Goal: Information Seeking & Learning: Get advice/opinions

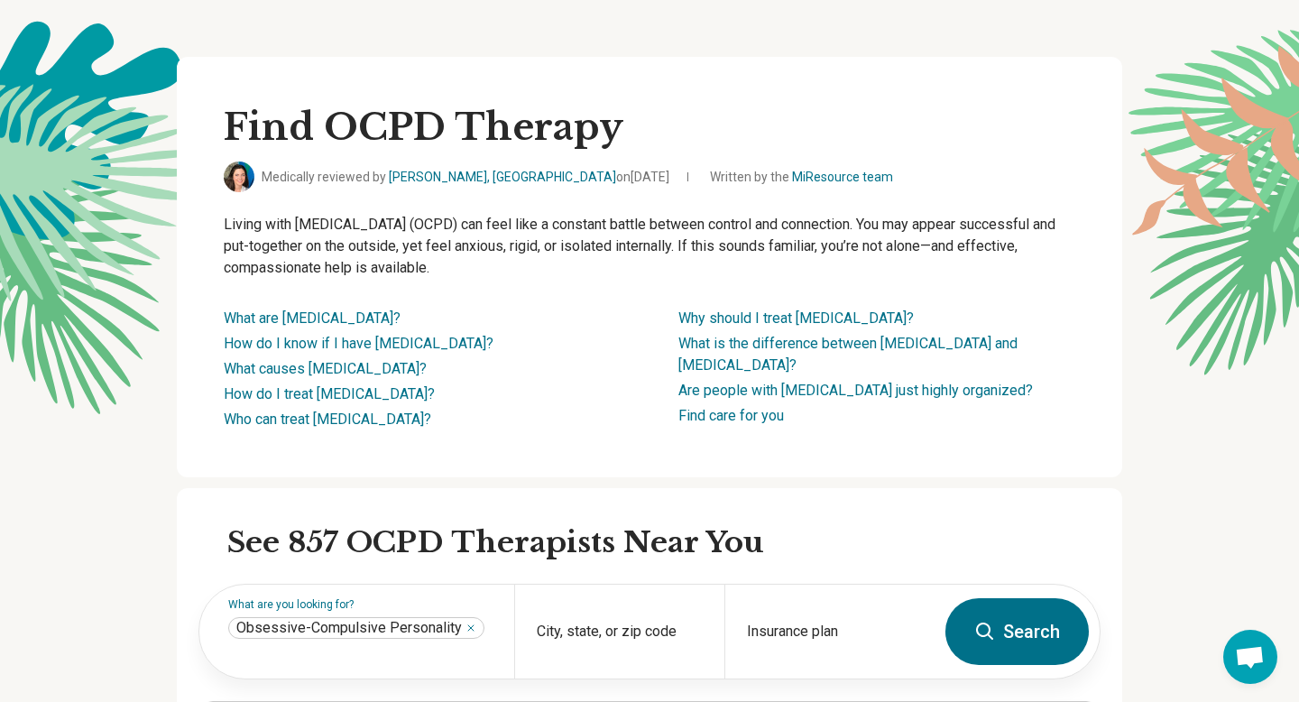
scroll to position [517, 0]
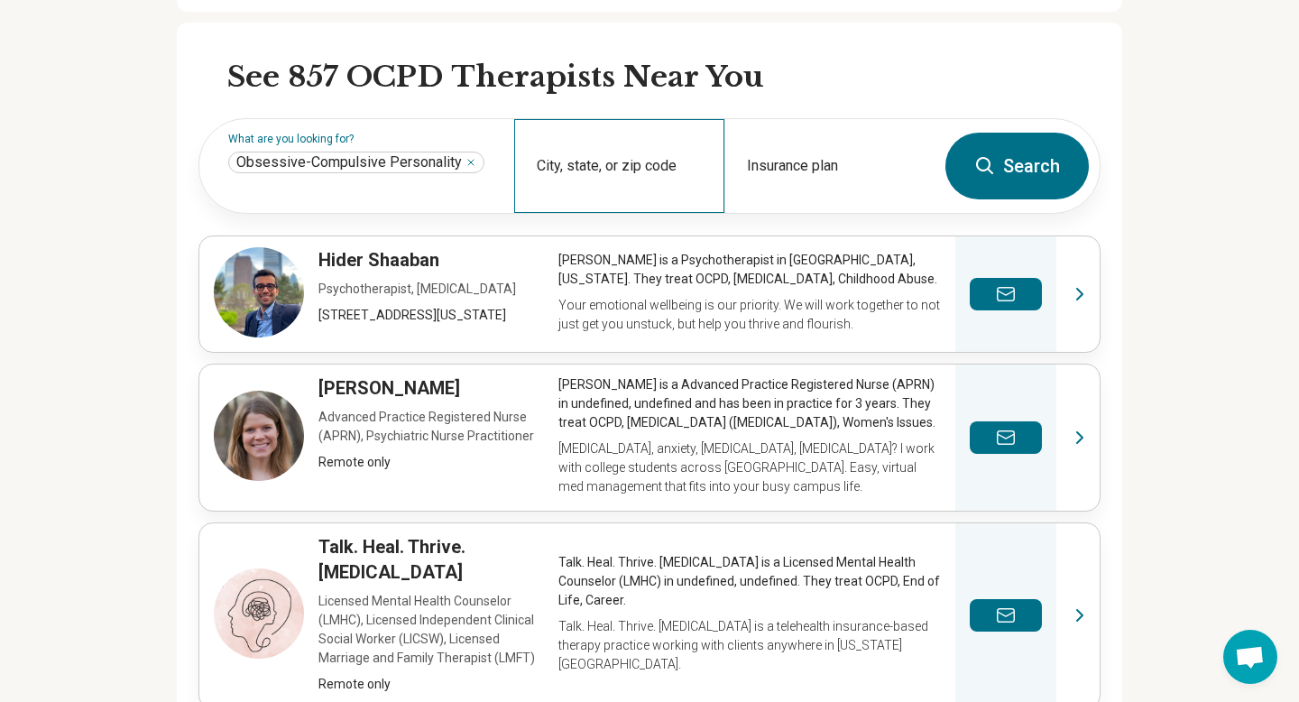
click at [584, 202] on div "City, state, or zip code" at bounding box center [619, 166] width 210 height 94
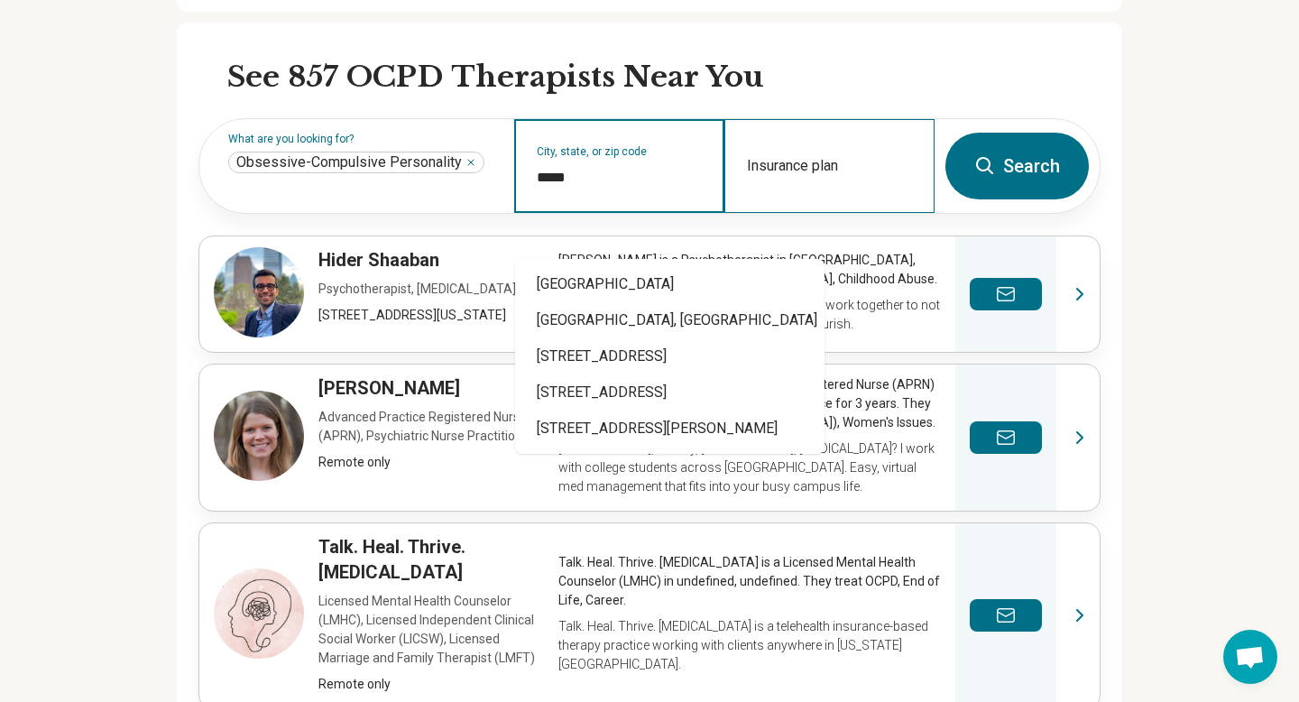
type input "*****"
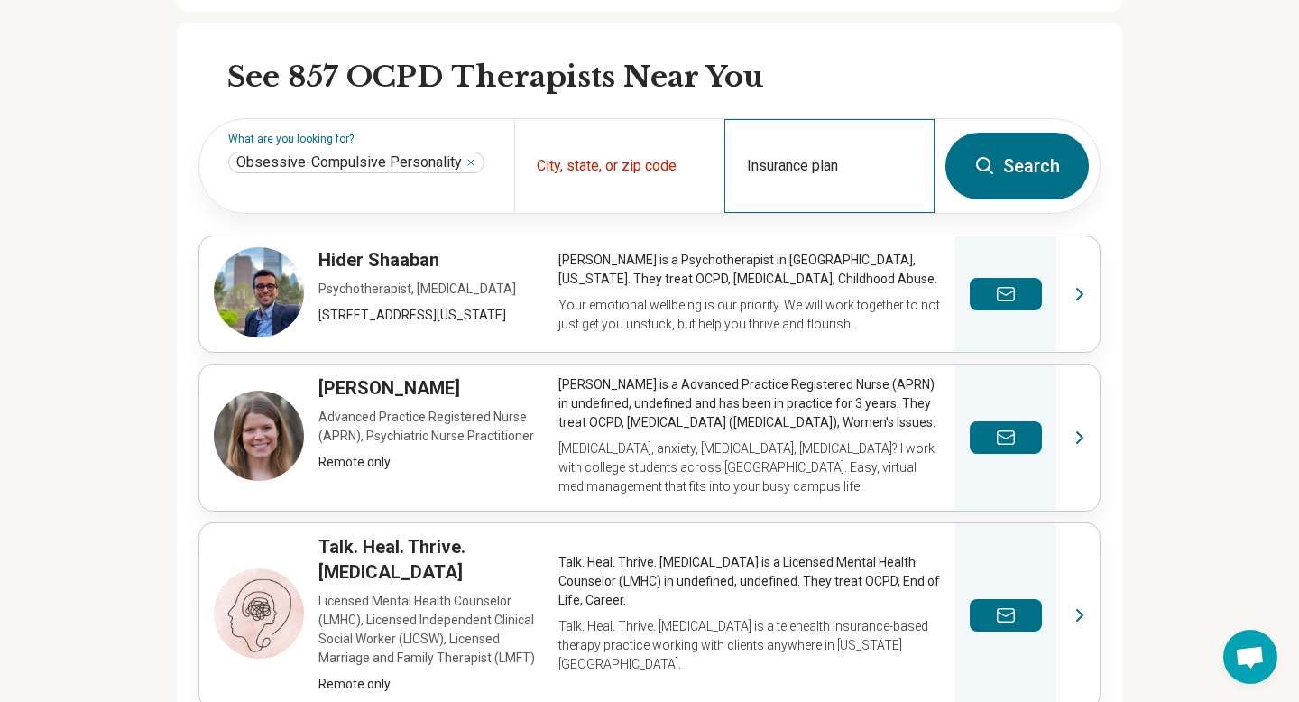
click at [785, 207] on div "Insurance plan" at bounding box center [829, 166] width 210 height 94
click at [630, 195] on div "City, state, or zip code" at bounding box center [619, 166] width 210 height 94
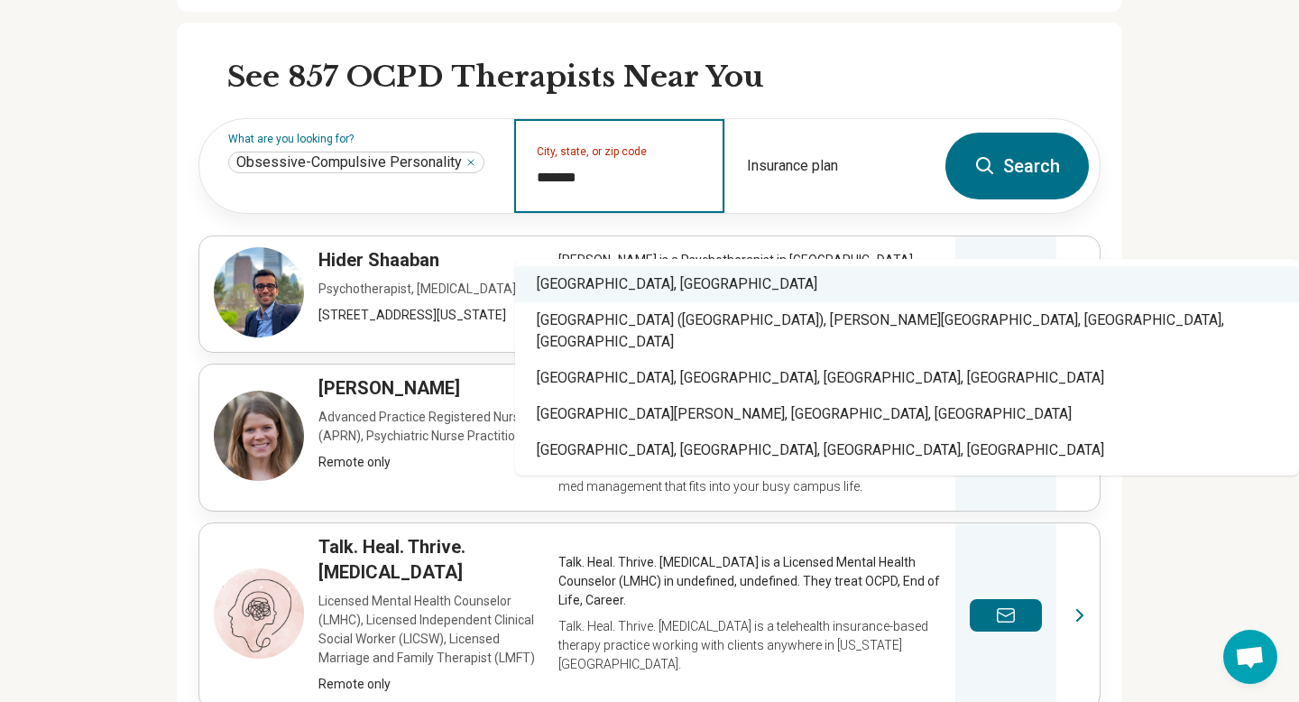
click at [591, 284] on div "[GEOGRAPHIC_DATA], [GEOGRAPHIC_DATA]" at bounding box center [907, 284] width 784 height 36
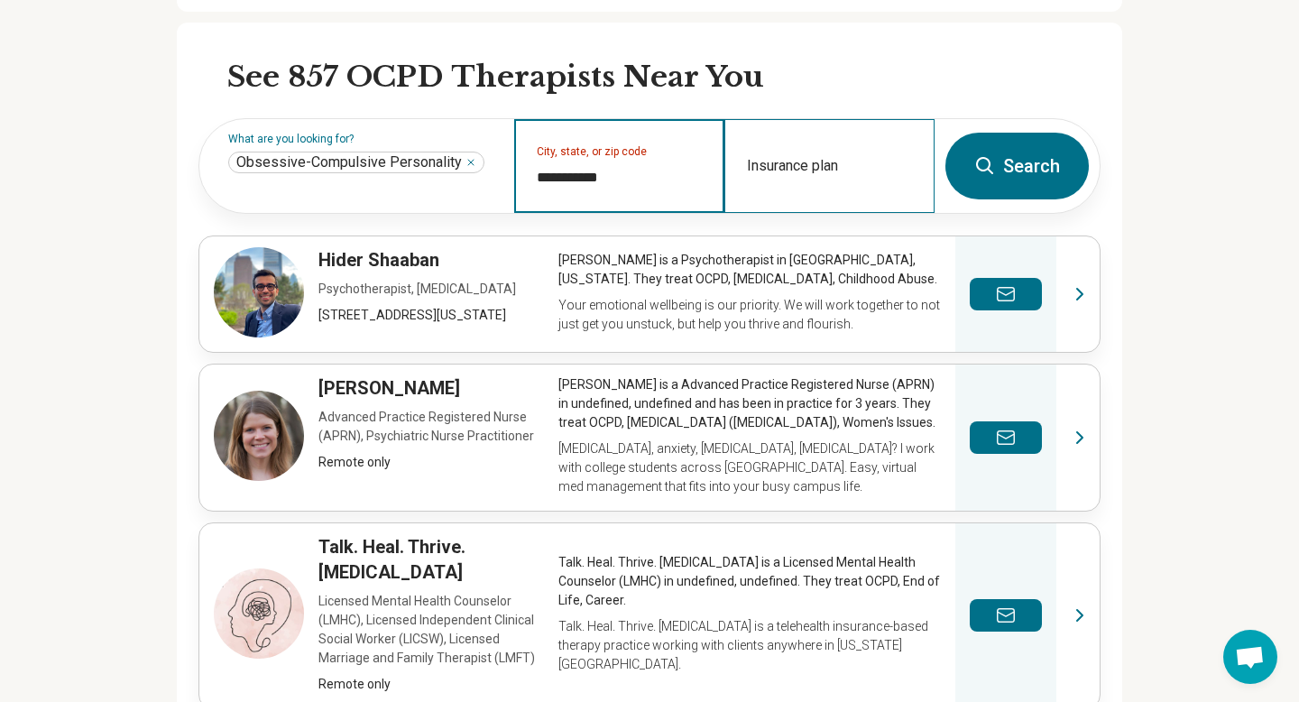
type input "**********"
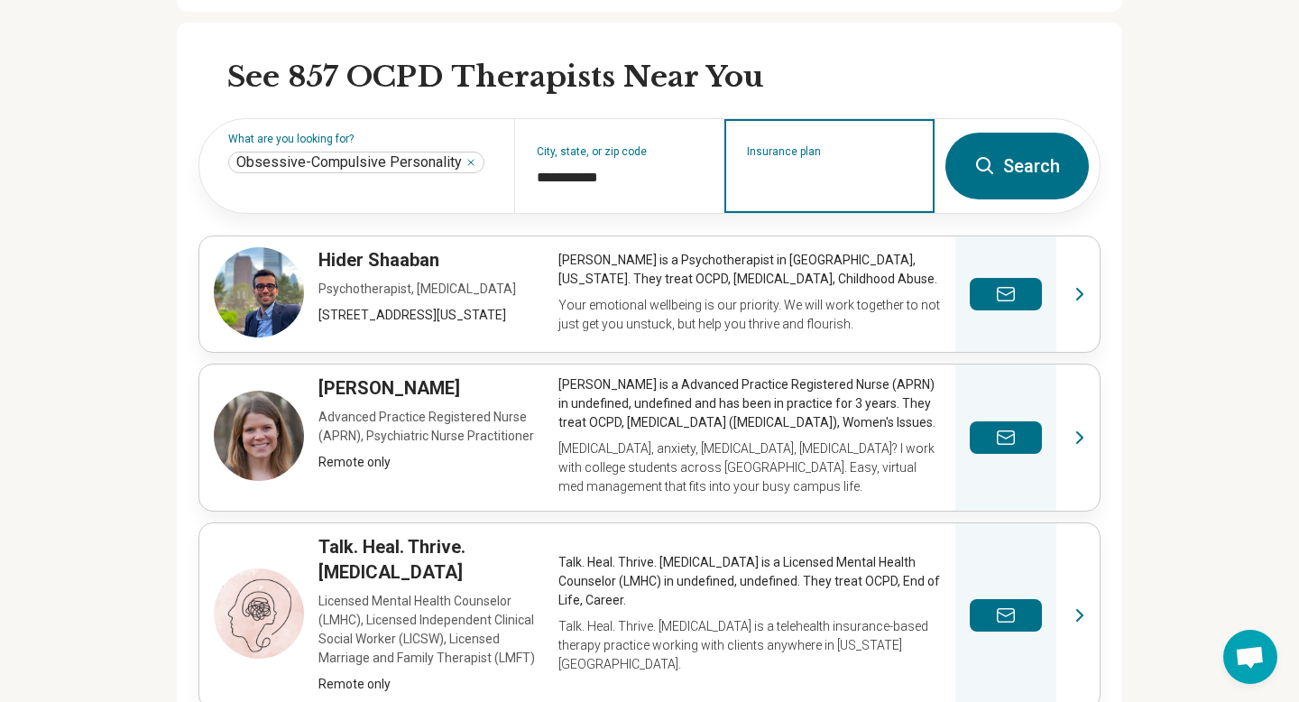
click at [822, 189] on input "Insurance plan" at bounding box center [830, 178] width 166 height 22
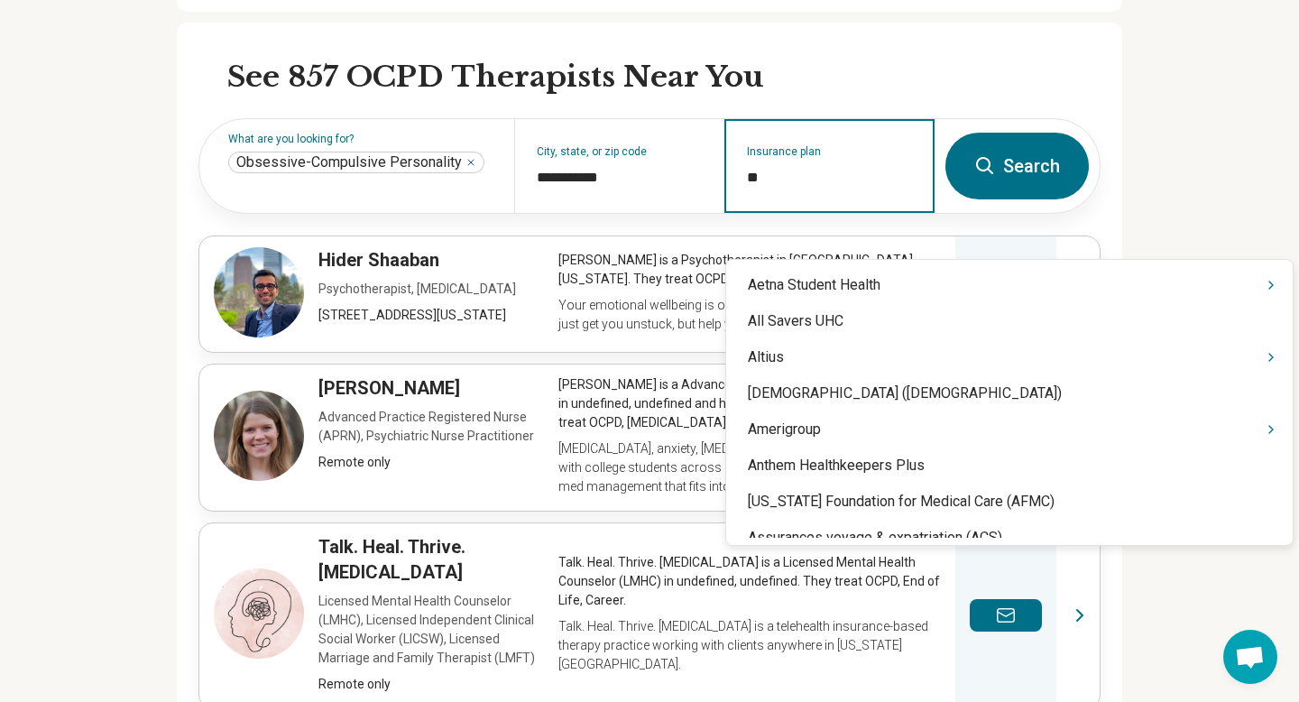
type input "***"
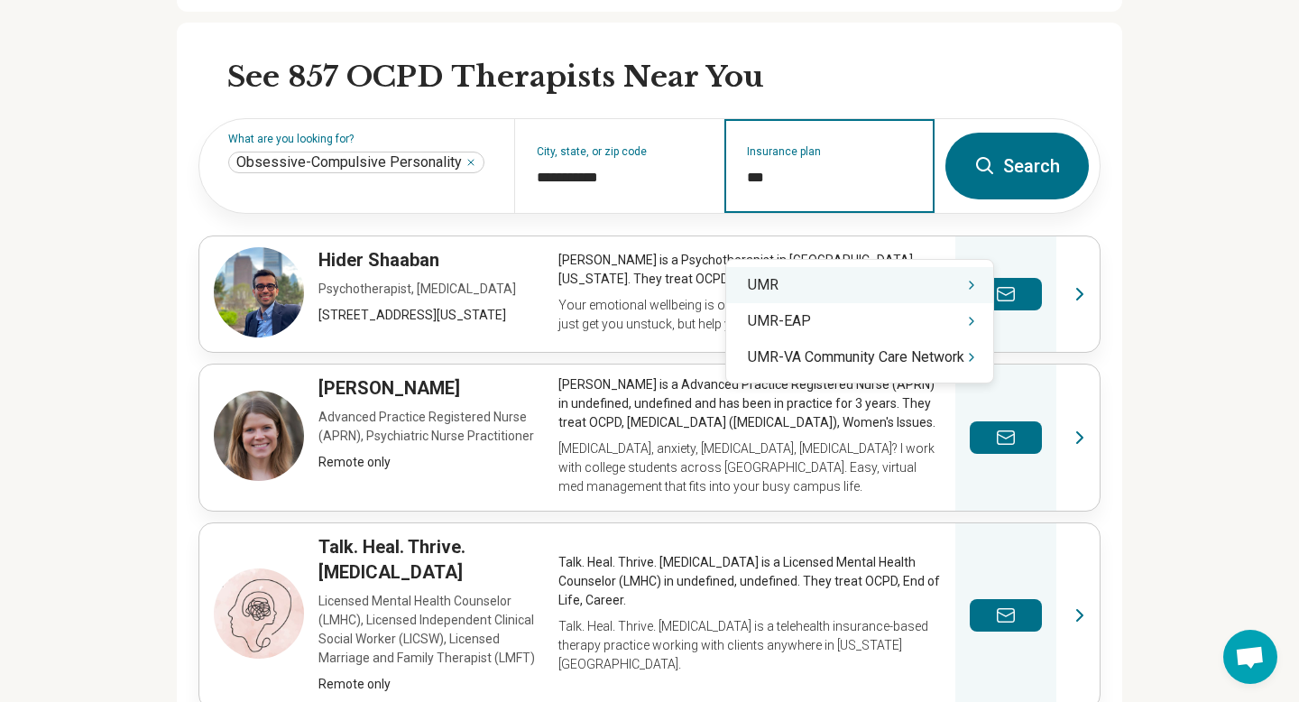
click at [807, 283] on div "UMR" at bounding box center [859, 285] width 267 height 36
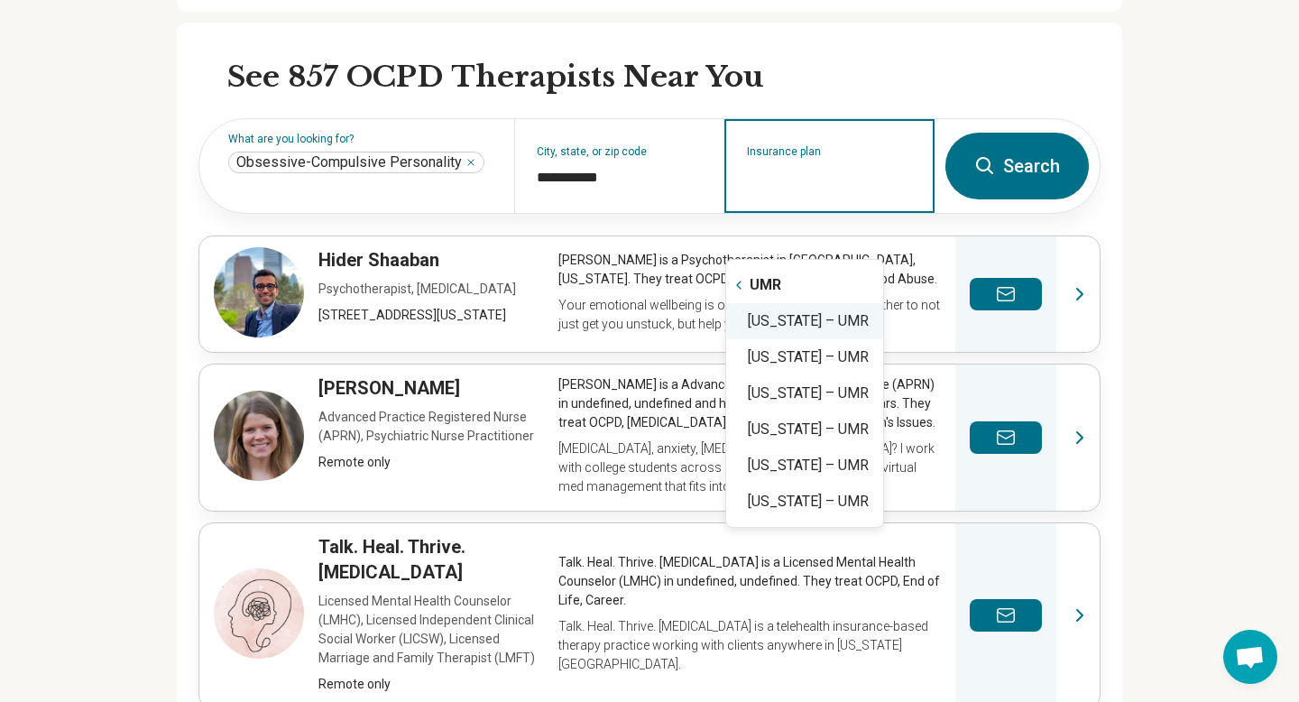
click at [816, 327] on div "[US_STATE] – UMR" at bounding box center [804, 321] width 157 height 36
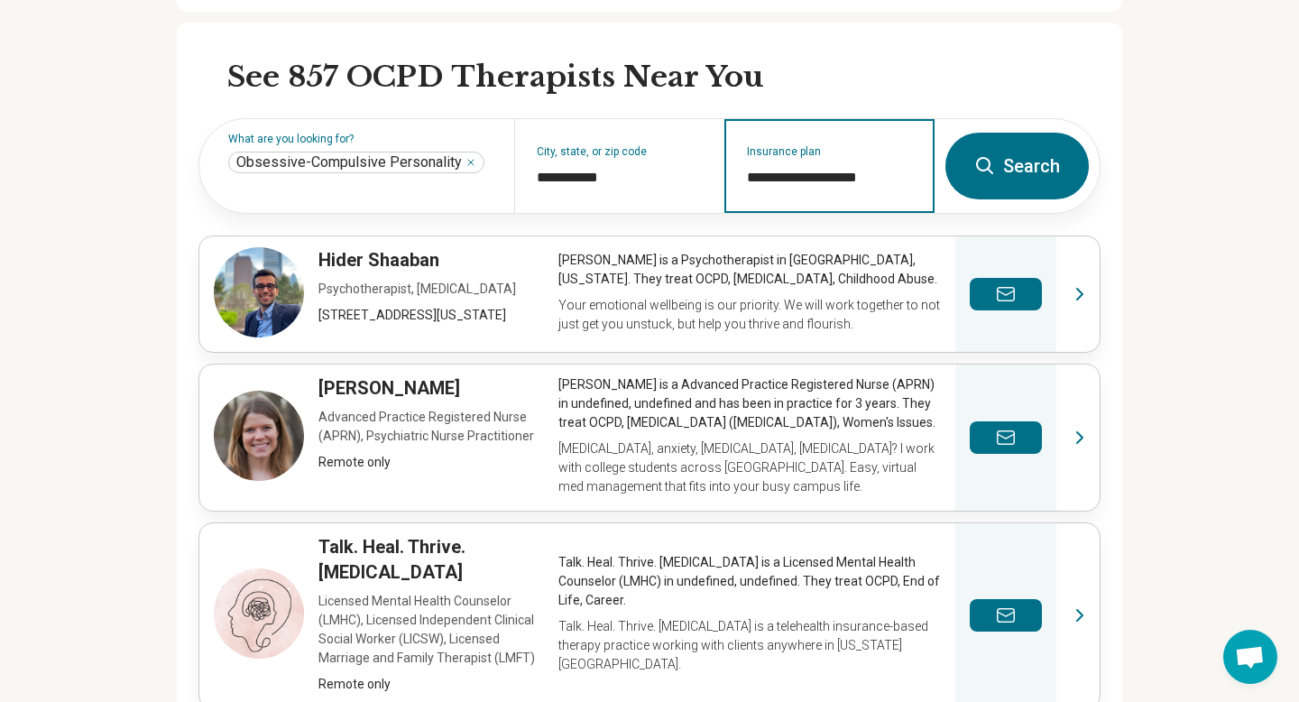
type input "**********"
click at [1021, 199] on button "Search" at bounding box center [1016, 166] width 143 height 67
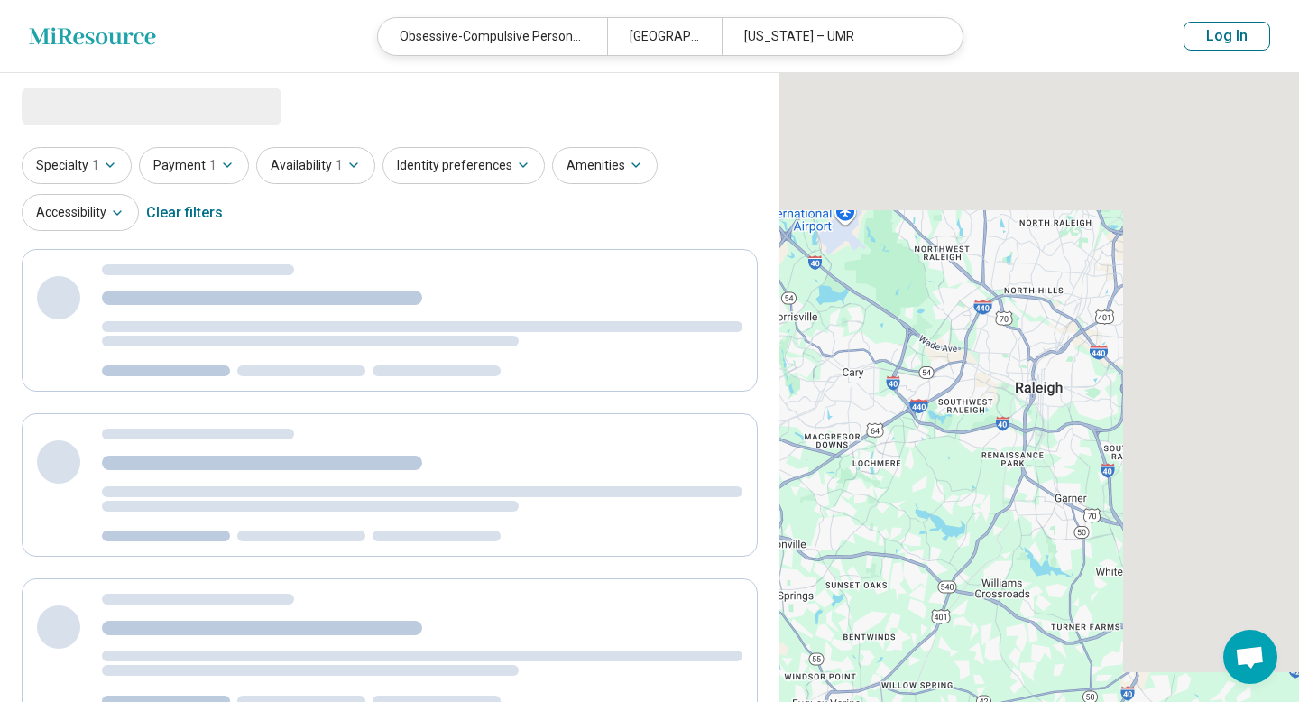
select select "***"
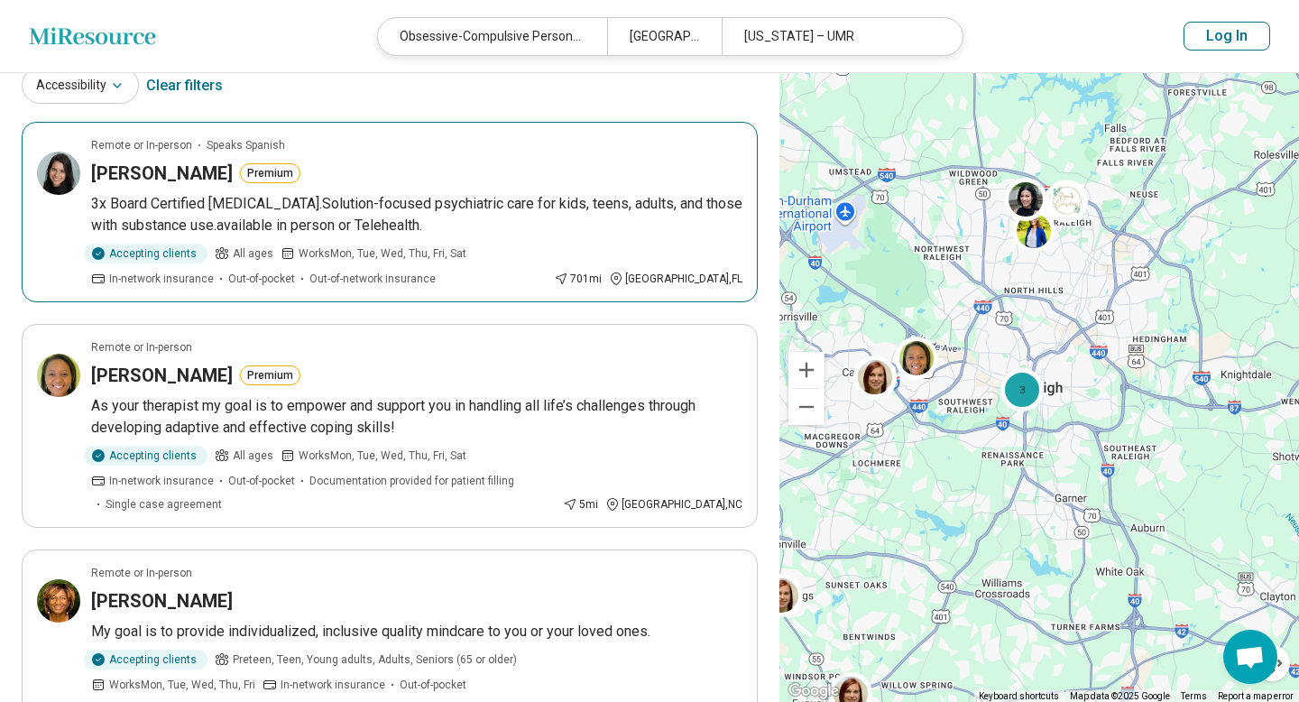
scroll to position [108, 0]
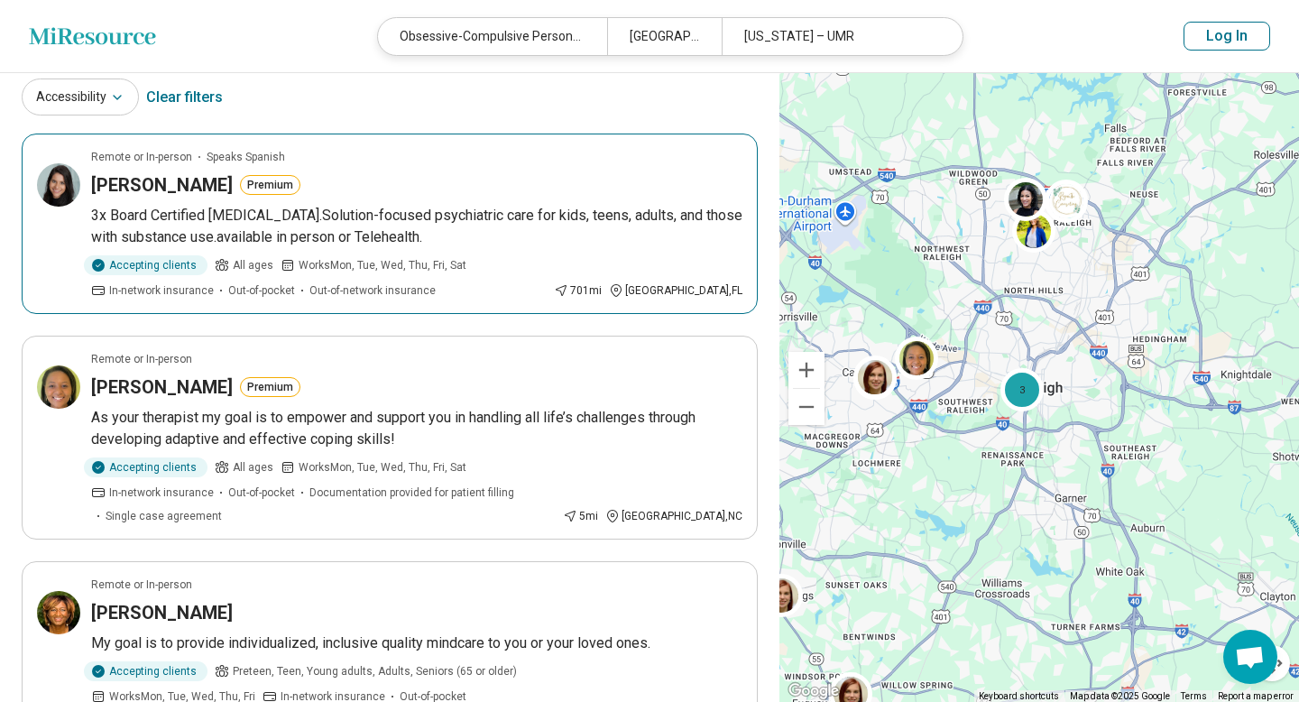
click at [270, 212] on p "3x Board Certified [MEDICAL_DATA].Solution-focused psychiatric care for kids, t…" at bounding box center [416, 226] width 651 height 43
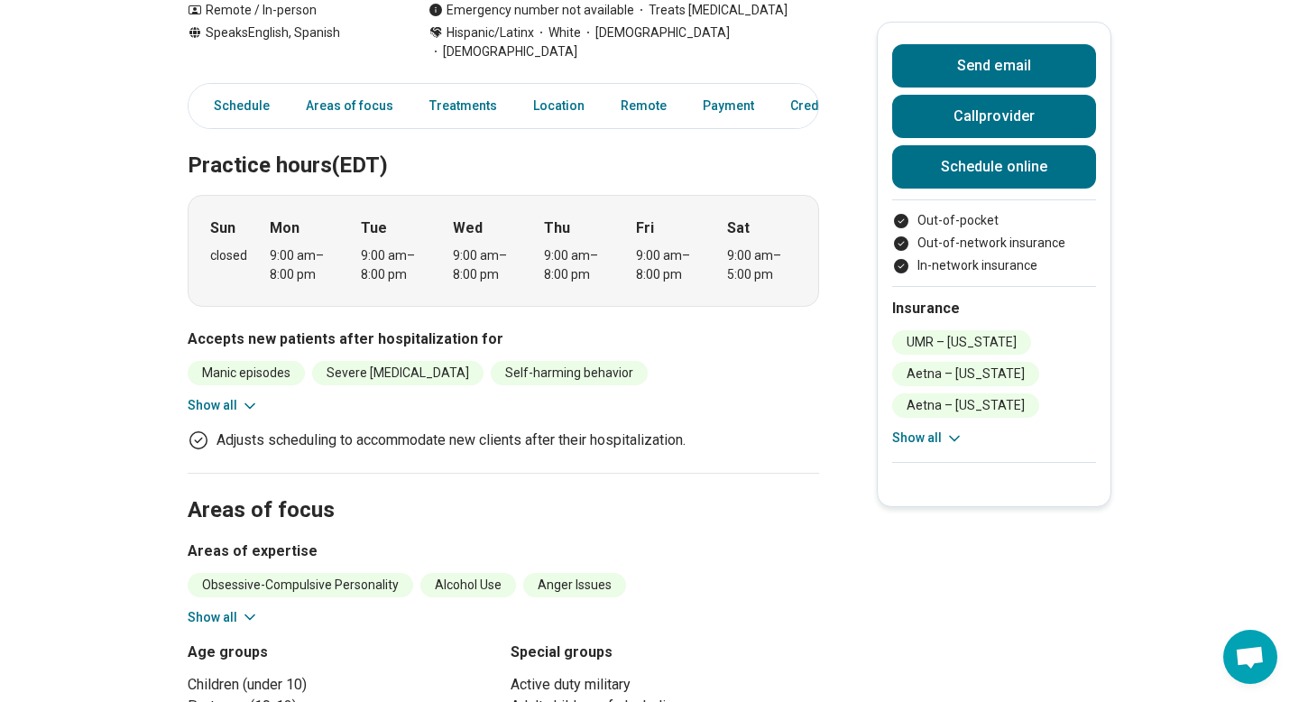
scroll to position [484, 0]
click at [241, 395] on icon at bounding box center [250, 404] width 18 height 18
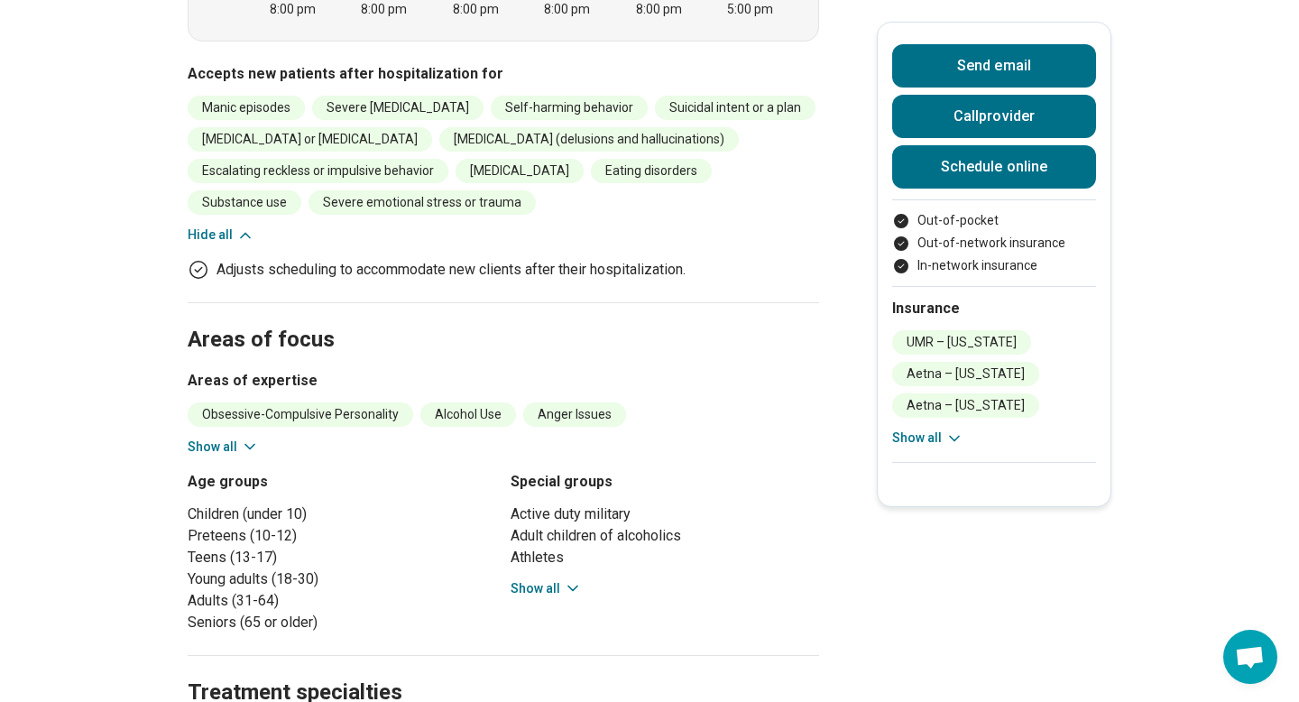
scroll to position [750, 0]
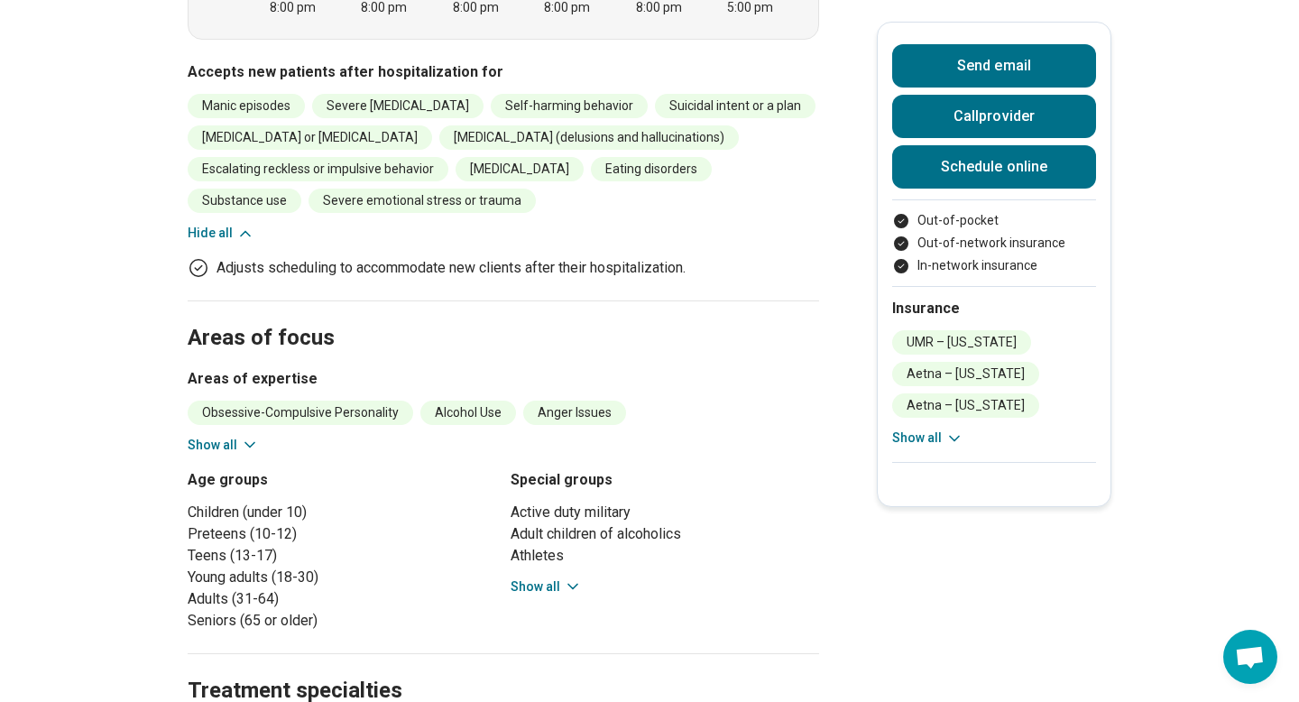
click at [220, 436] on button "Show all" at bounding box center [223, 445] width 71 height 19
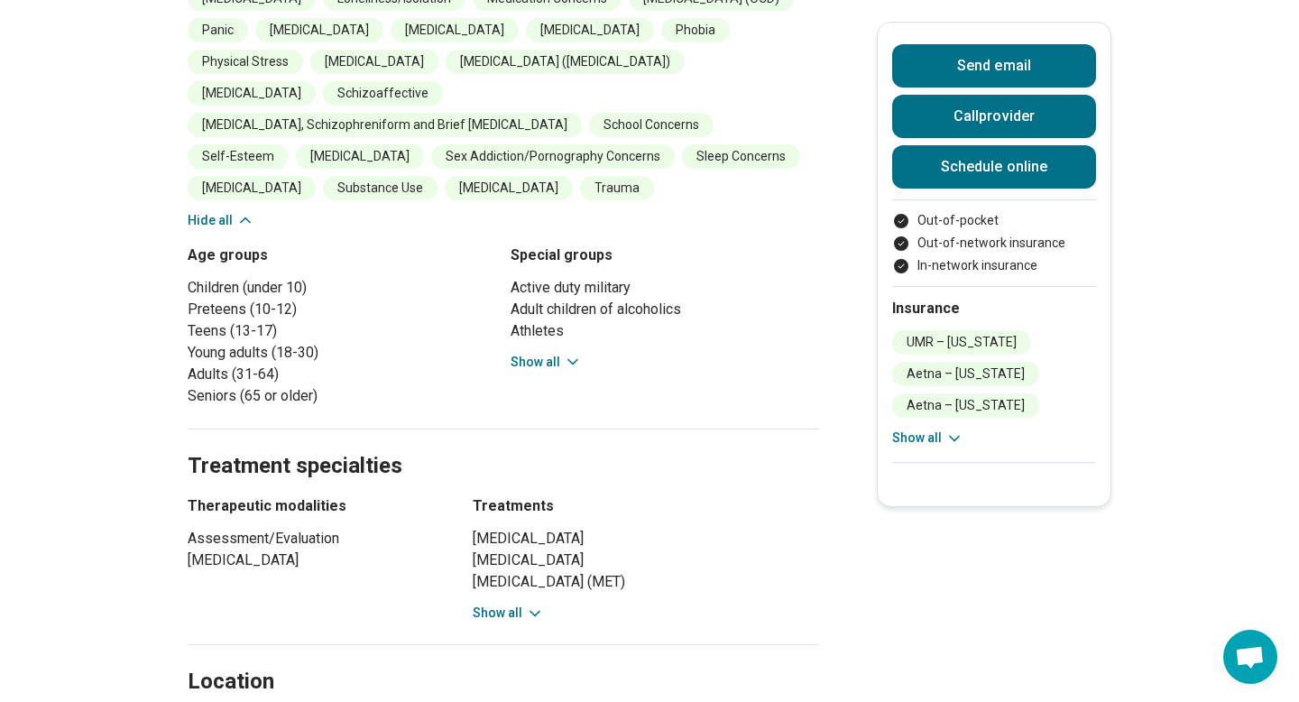
scroll to position [1330, 0]
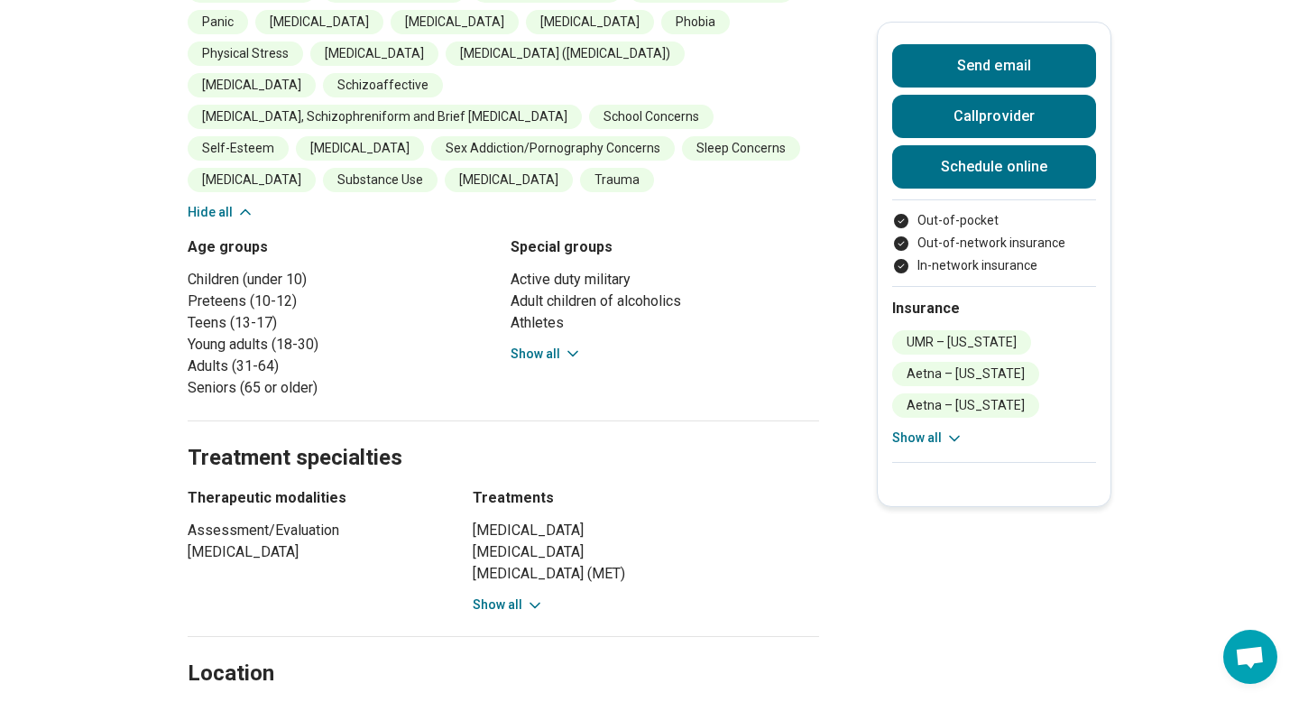
click at [490, 595] on button "Show all" at bounding box center [508, 604] width 71 height 19
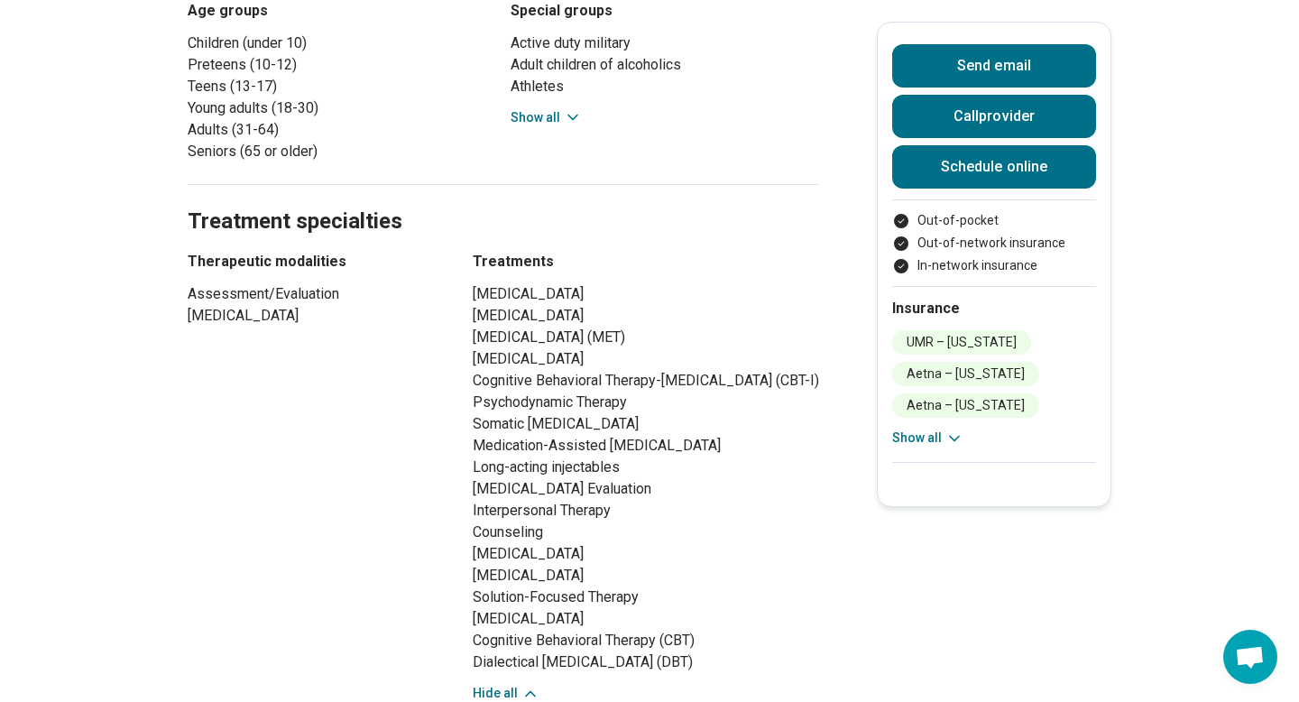
scroll to position [1580, 0]
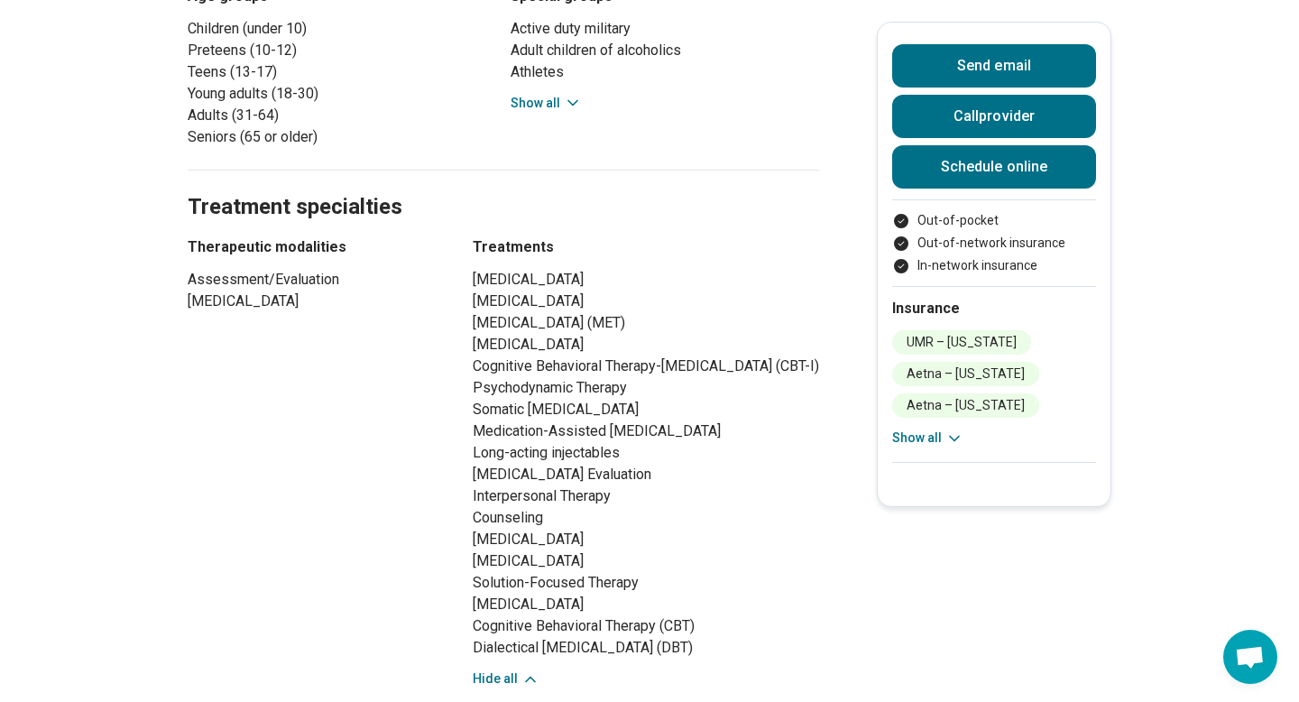
click at [492, 669] on button "Hide all" at bounding box center [506, 678] width 67 height 19
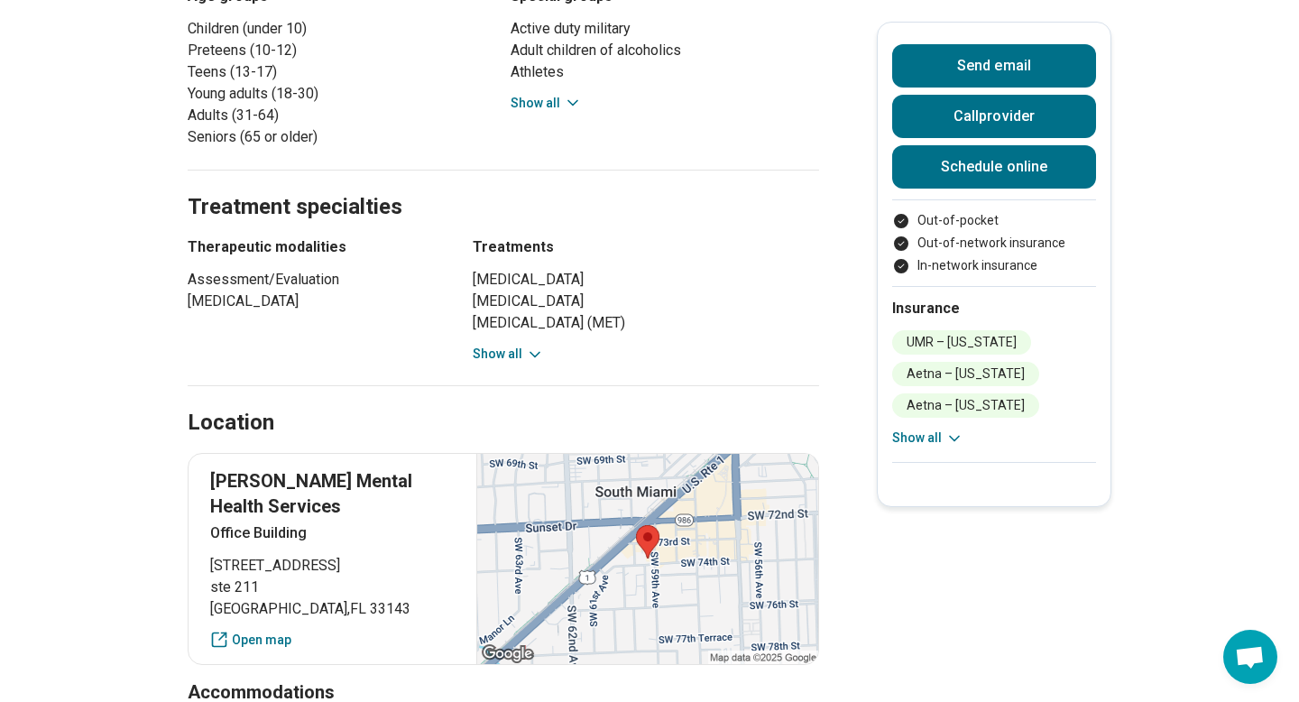
click at [509, 345] on button "Show all" at bounding box center [508, 354] width 71 height 19
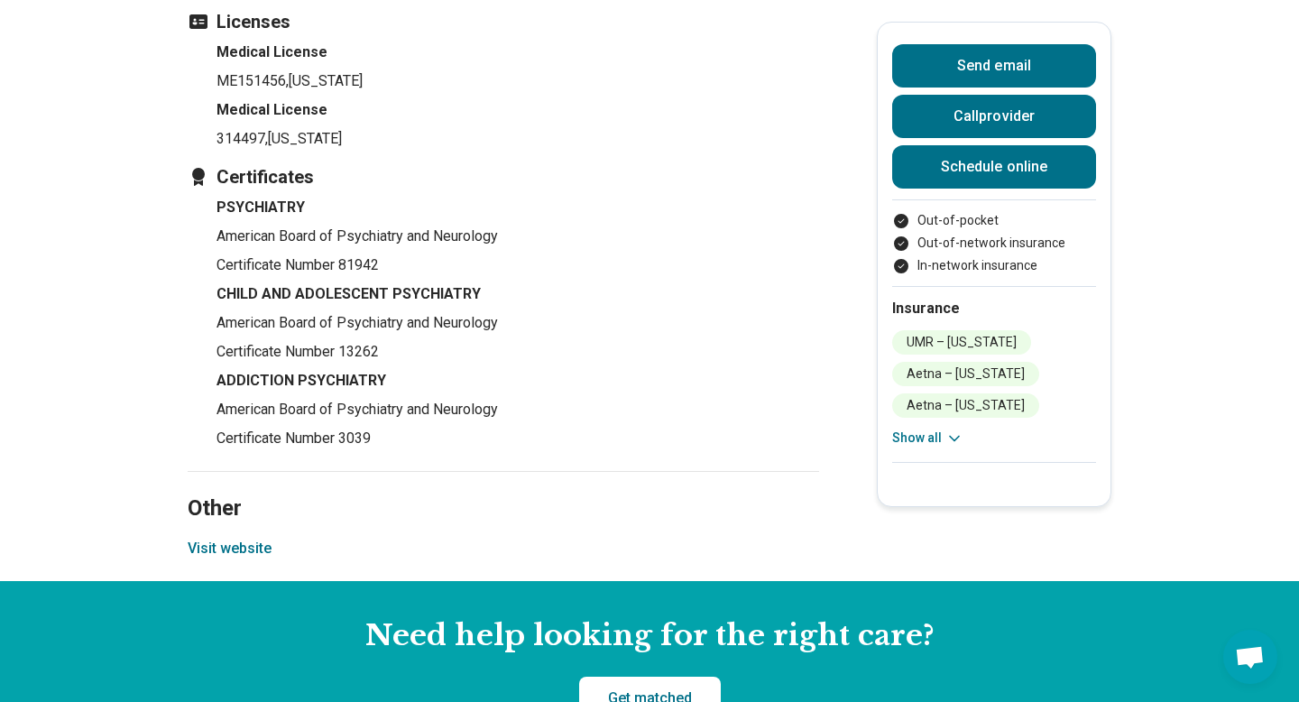
scroll to position [3294, 0]
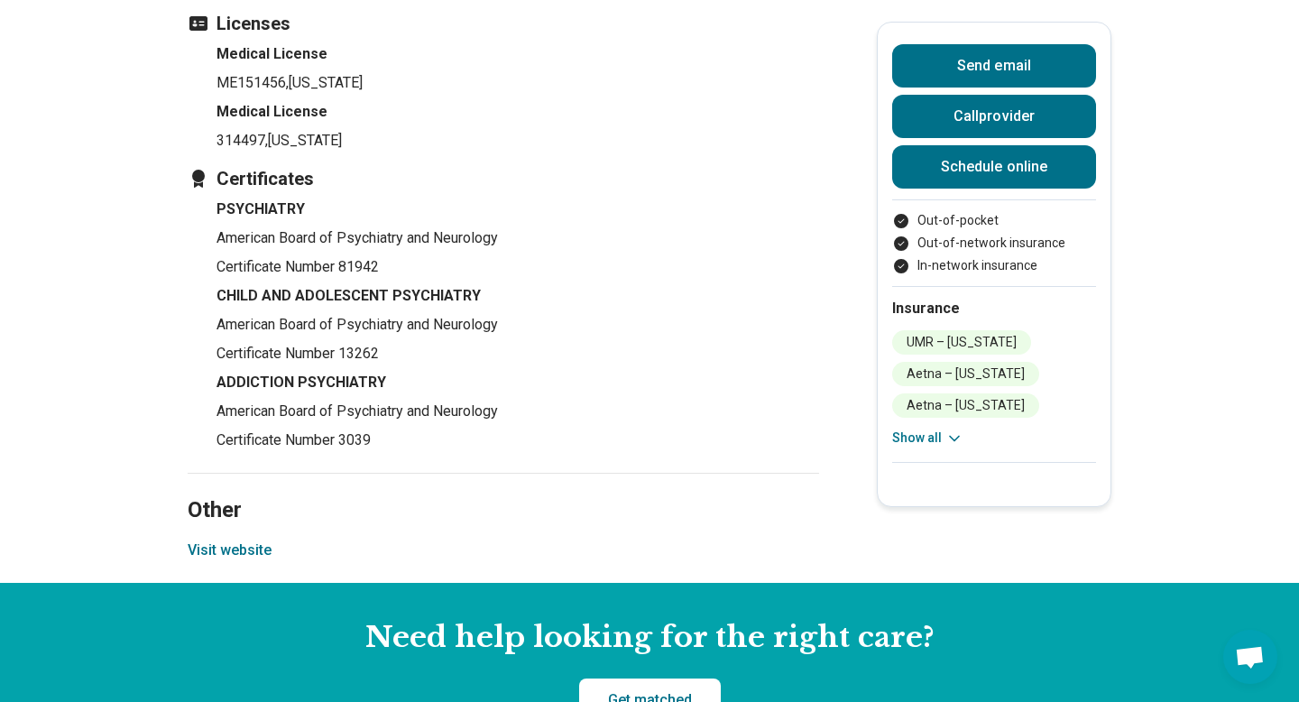
click at [230, 539] on button "Visit website" at bounding box center [230, 550] width 84 height 22
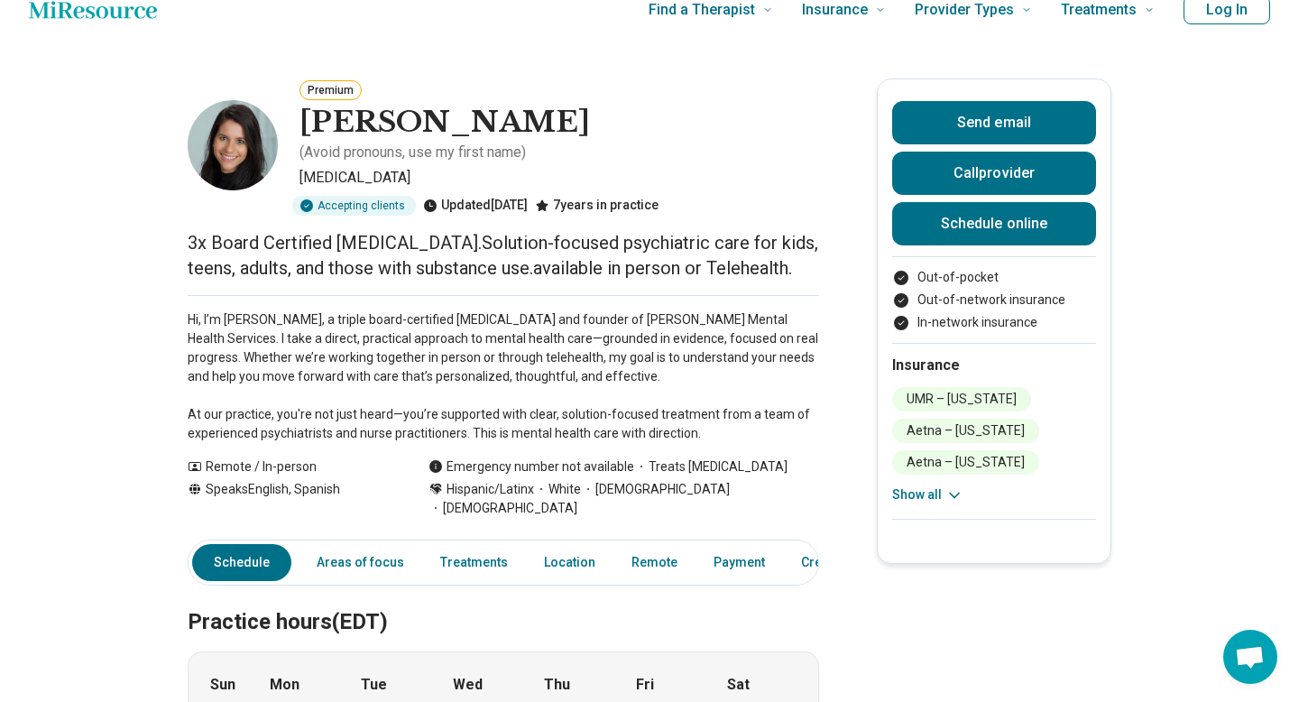
scroll to position [0, 0]
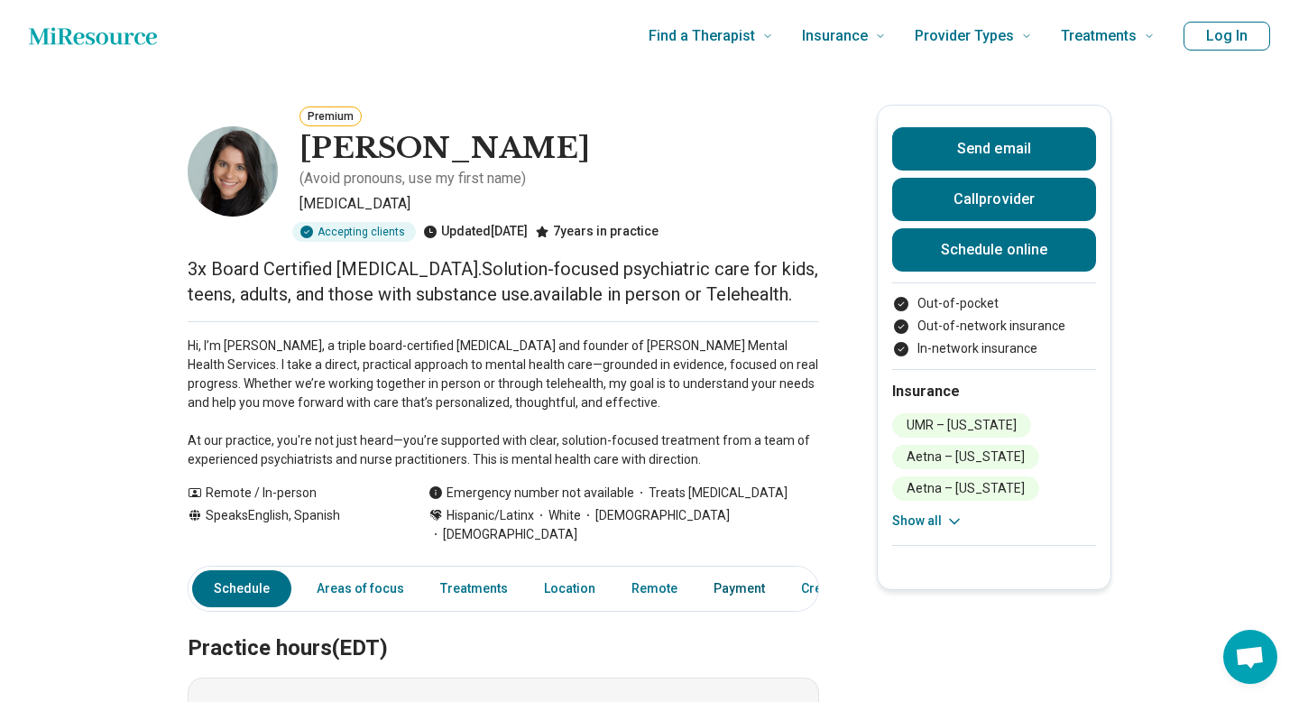
click at [706, 570] on link "Payment" at bounding box center [739, 588] width 73 height 37
